Goal: Transaction & Acquisition: Book appointment/travel/reservation

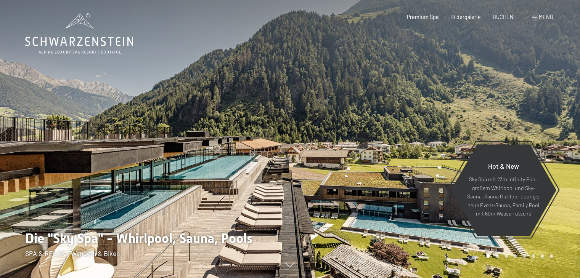
click at [540, 16] on span "Menü" at bounding box center [546, 17] width 14 height 6
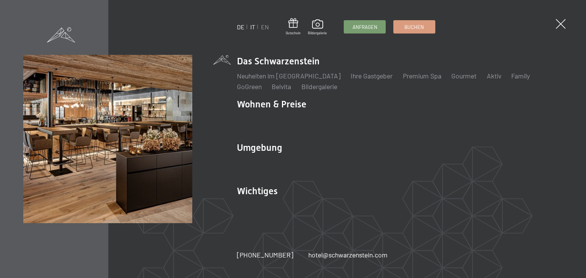
click at [252, 28] on link "IT" at bounding box center [252, 26] width 5 height 7
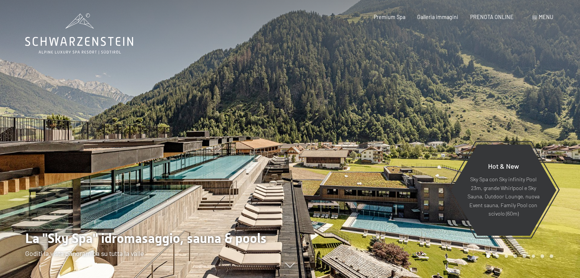
click at [547, 17] on span "Menu" at bounding box center [546, 17] width 14 height 6
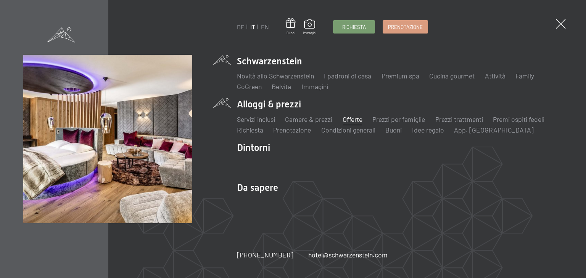
click at [348, 118] on link "Offerte" at bounding box center [352, 119] width 20 height 8
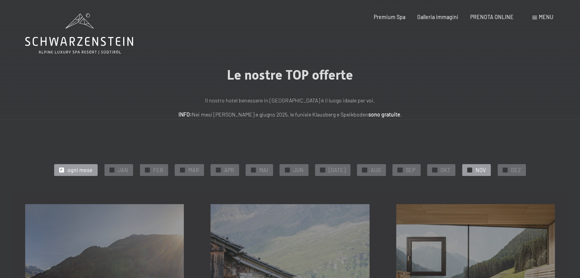
click at [476, 171] on span "NOV" at bounding box center [481, 171] width 10 height 8
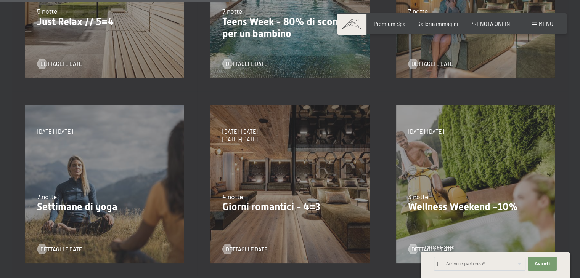
scroll to position [305, 0]
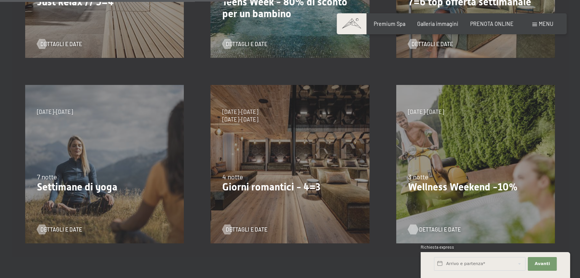
click at [427, 229] on span "Dettagli e Date" at bounding box center [440, 230] width 42 height 8
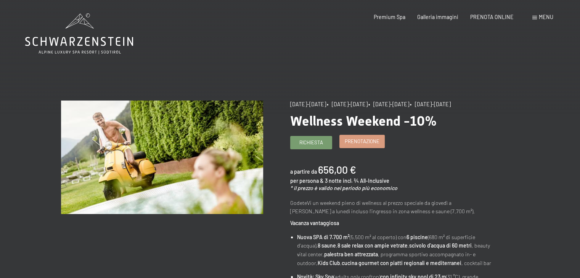
click at [362, 145] on span "Prenotazione" at bounding box center [362, 141] width 35 height 7
click at [374, 145] on span "Prenotazione" at bounding box center [362, 141] width 35 height 7
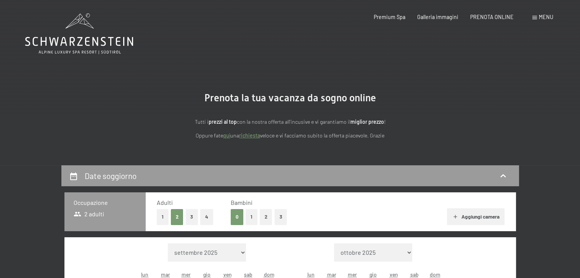
select select "[DATE]"
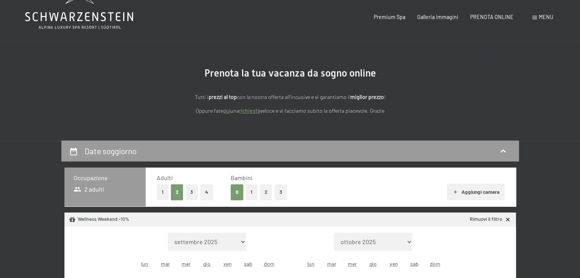
select select "[DATE]"
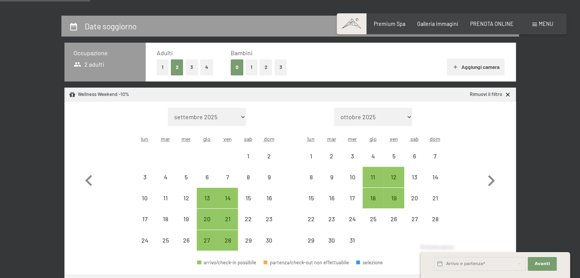
scroll to position [153, 0]
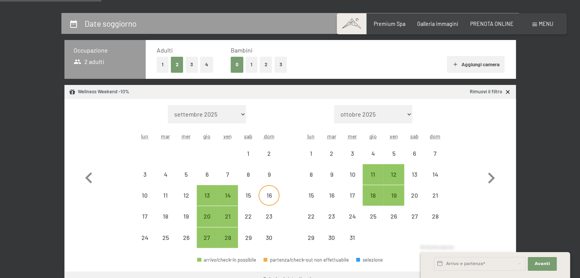
click at [268, 197] on div "16" at bounding box center [268, 202] width 19 height 19
select select "[DATE]"
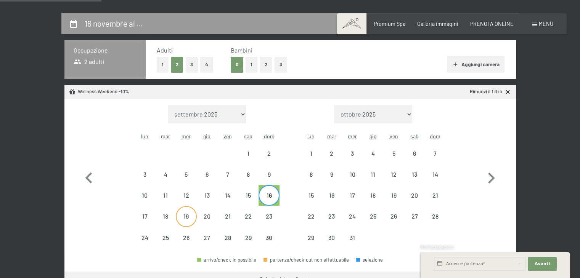
click at [189, 217] on div "19" at bounding box center [186, 223] width 19 height 19
select select "[DATE]"
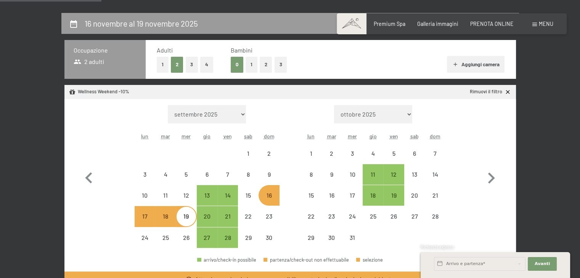
select select "[DATE]"
click at [201, 197] on div "13" at bounding box center [207, 202] width 19 height 19
select select "[DATE]"
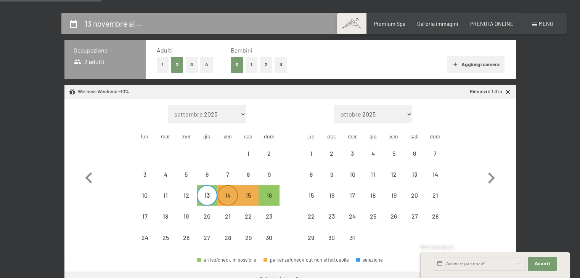
click at [223, 197] on div "14" at bounding box center [227, 202] width 19 height 19
select select "[DATE]"
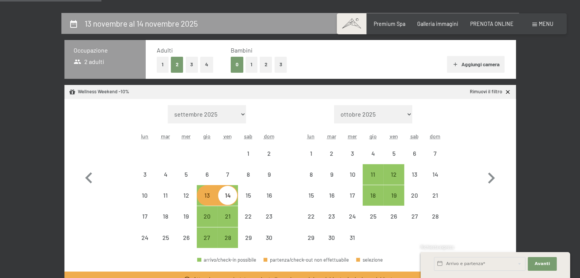
select select "[DATE]"
click at [227, 200] on div "14" at bounding box center [227, 202] width 19 height 19
select select "[DATE]"
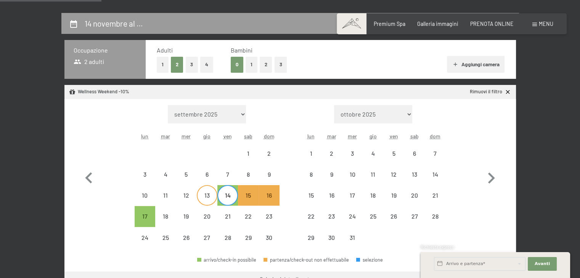
click at [208, 198] on div "13" at bounding box center [207, 202] width 19 height 19
select select "[DATE]"
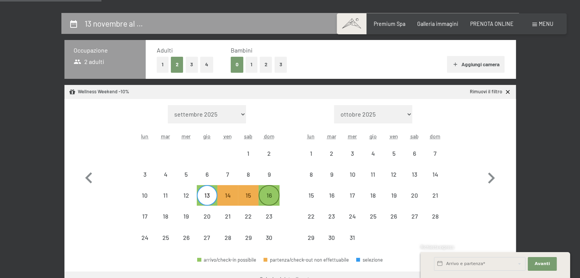
click at [269, 198] on div "16" at bounding box center [268, 202] width 19 height 19
select select "[DATE]"
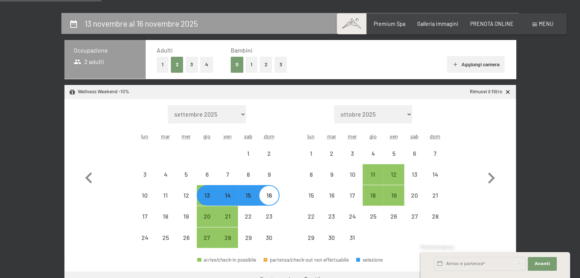
select select "[DATE]"
click at [229, 199] on div "14" at bounding box center [227, 202] width 19 height 19
select select "[DATE]"
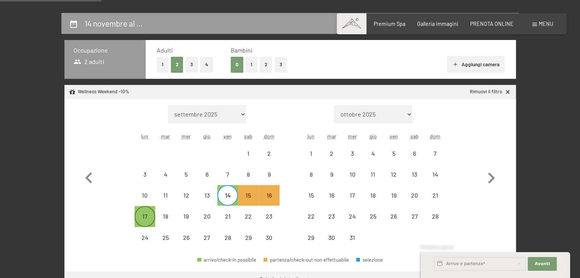
click at [150, 217] on div "17" at bounding box center [144, 223] width 19 height 19
select select "[DATE]"
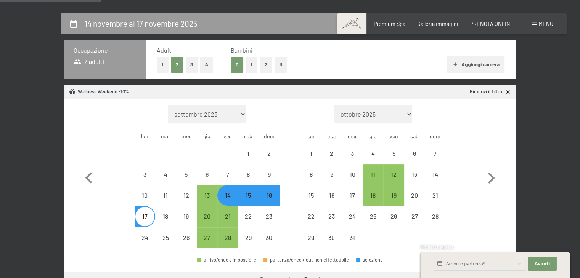
select select "[DATE]"
click at [209, 215] on div "20" at bounding box center [207, 223] width 19 height 19
select select "[DATE]"
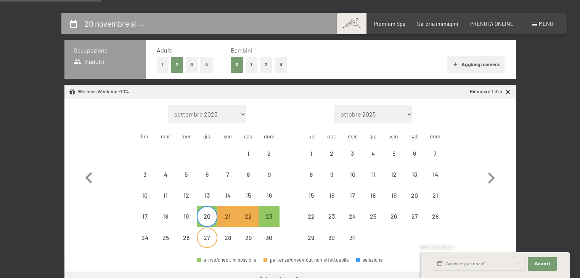
click at [210, 235] on div "27" at bounding box center [207, 244] width 19 height 19
select select "[DATE]"
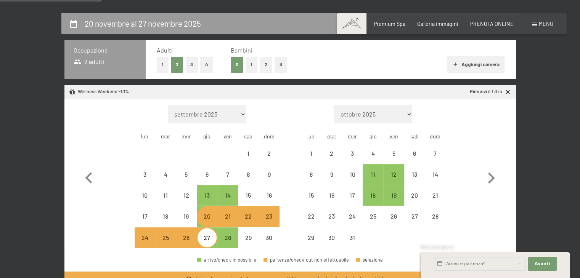
select select "[DATE]"
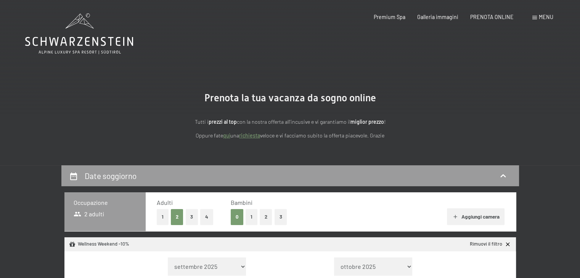
select select "[DATE]"
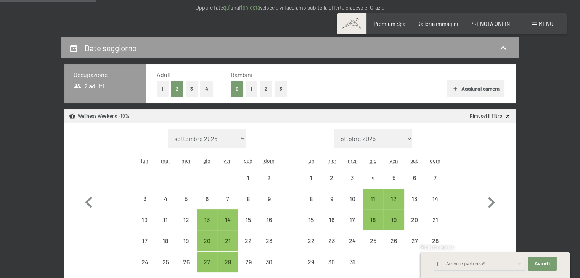
scroll to position [153, 0]
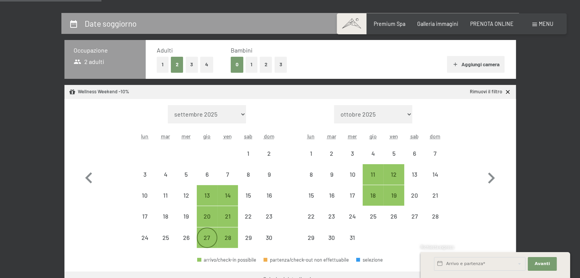
click at [204, 237] on div "27" at bounding box center [207, 244] width 19 height 19
select select "[DATE]"
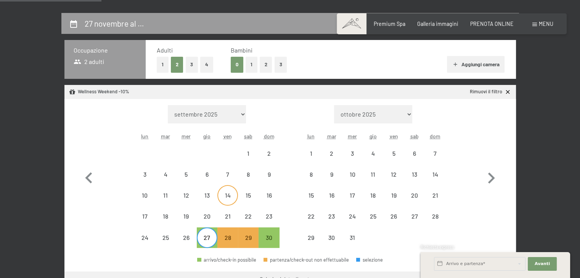
click at [226, 199] on div "14" at bounding box center [227, 202] width 19 height 19
select select "[DATE]"
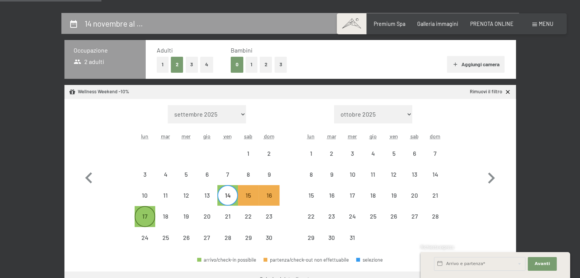
click at [144, 215] on div "17" at bounding box center [144, 223] width 19 height 19
select select "[DATE]"
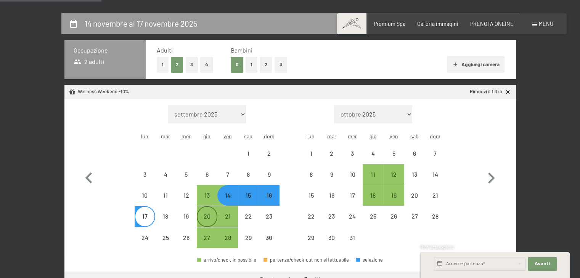
select select "[DATE]"
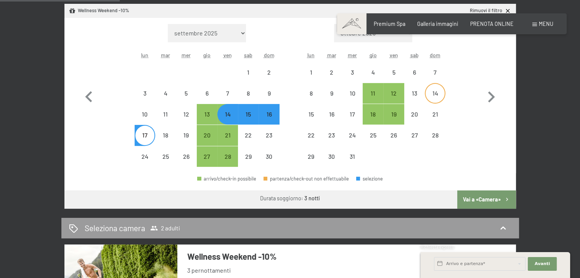
scroll to position [267, 0]
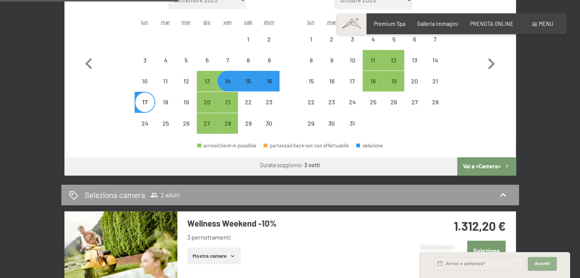
click at [543, 267] on span "Avanti" at bounding box center [542, 264] width 15 height 6
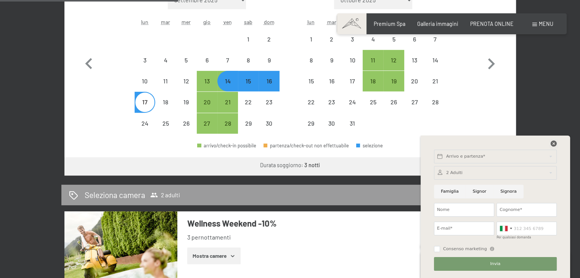
click at [554, 143] on icon at bounding box center [554, 144] width 6 height 6
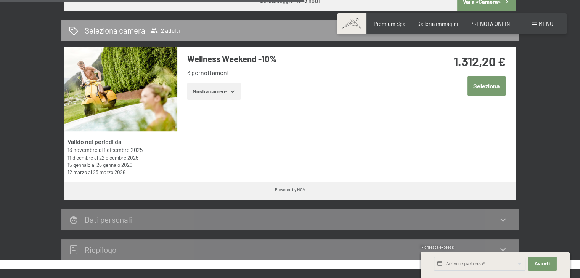
scroll to position [420, 0]
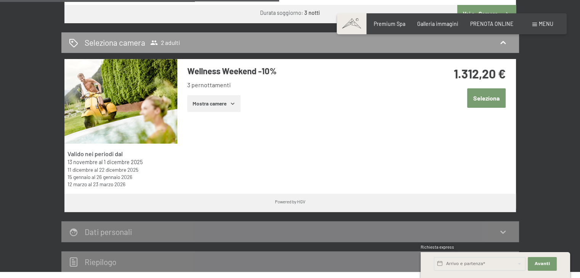
click at [487, 100] on button "Seleziona" at bounding box center [486, 97] width 39 height 19
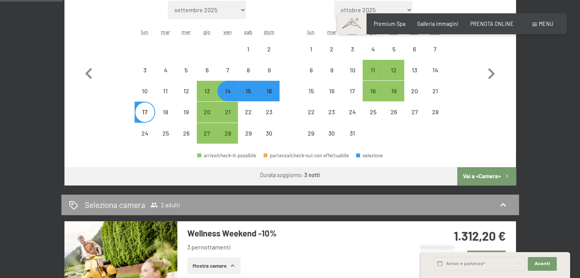
scroll to position [156, 0]
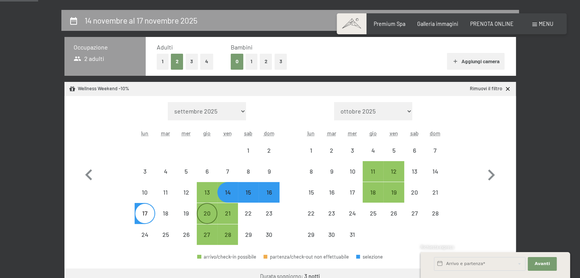
click at [212, 215] on div "20" at bounding box center [207, 220] width 19 height 19
select select "[DATE]"
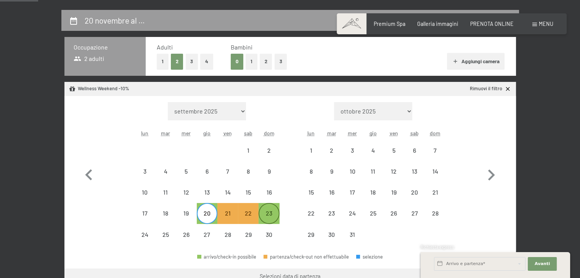
click at [273, 217] on div "23" at bounding box center [268, 220] width 19 height 19
select select "[DATE]"
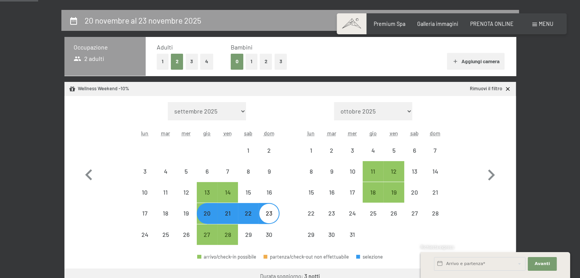
select select "[DATE]"
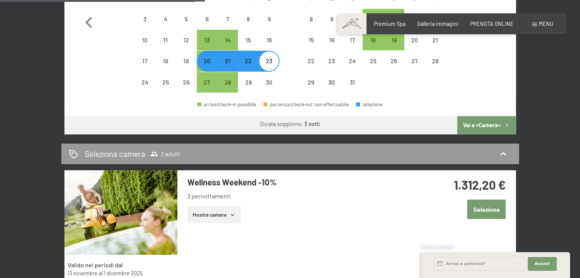
click at [482, 212] on button "Seleziona" at bounding box center [486, 209] width 39 height 19
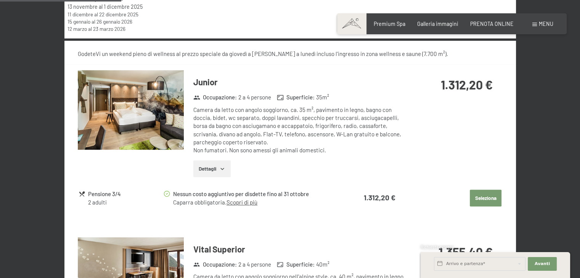
scroll to position [308, 0]
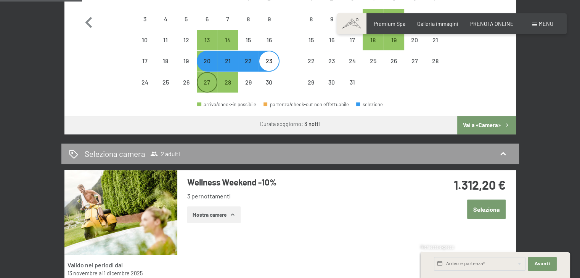
click at [209, 85] on div "27" at bounding box center [207, 88] width 19 height 19
select select "[DATE]"
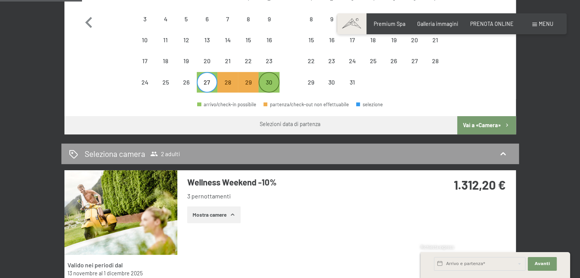
click at [268, 84] on div "30" at bounding box center [268, 88] width 19 height 19
select select "[DATE]"
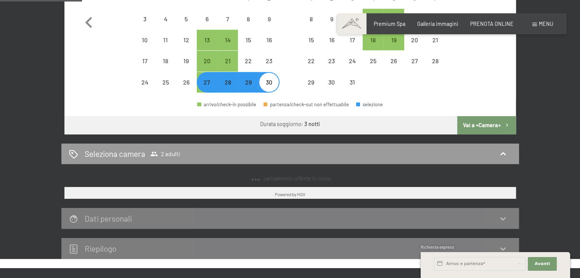
select select "[DATE]"
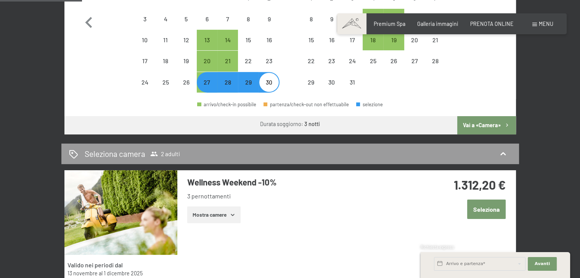
click at [484, 209] on button "Seleziona" at bounding box center [486, 209] width 39 height 19
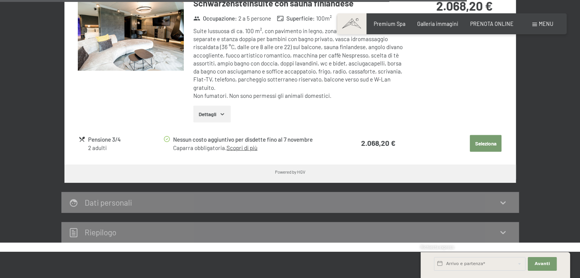
scroll to position [1605, 0]
